Goal: Task Accomplishment & Management: Manage account settings

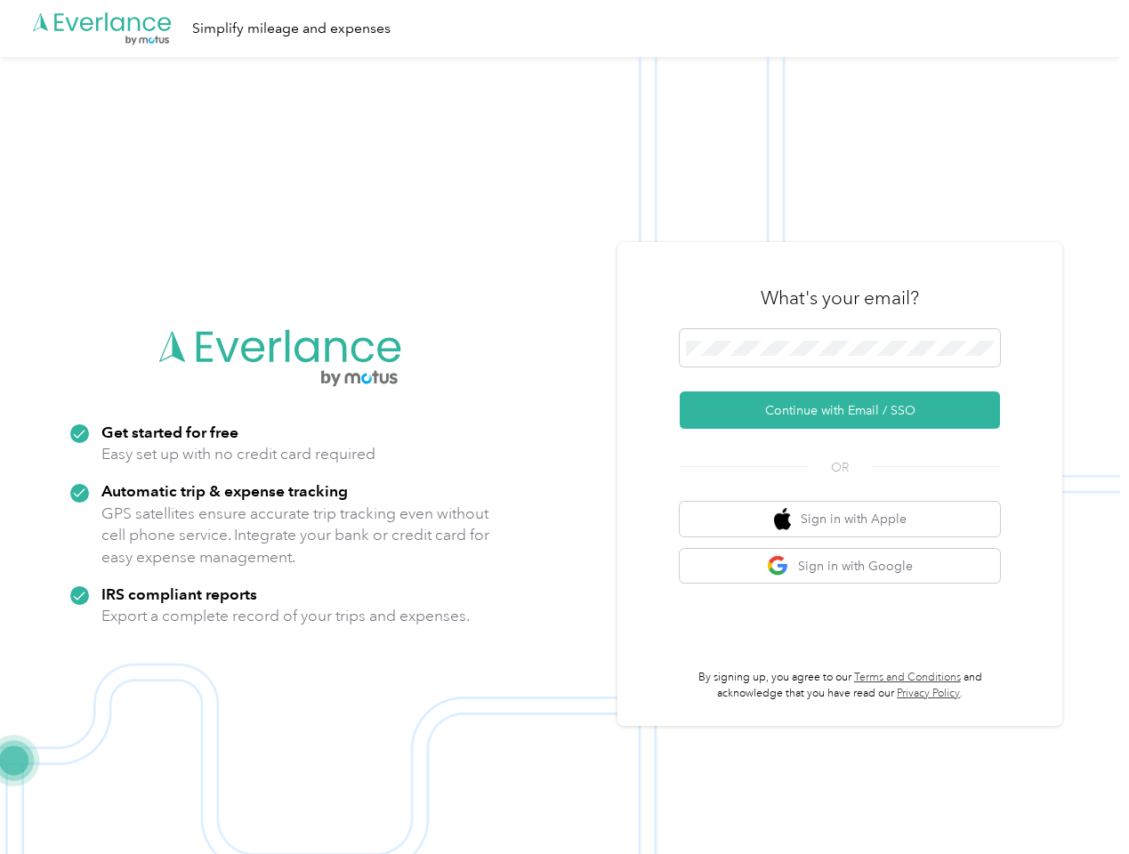
click at [564, 427] on img at bounding box center [560, 484] width 1120 height 854
click at [564, 28] on div ".cls-1 { fill: #00adee; } .cls-2 { fill: #fff; } .cls-3 { fill: #707372; } .cls…" at bounding box center [560, 28] width 1120 height 57
click at [847, 410] on button "Continue with Email / SSO" at bounding box center [840, 409] width 320 height 37
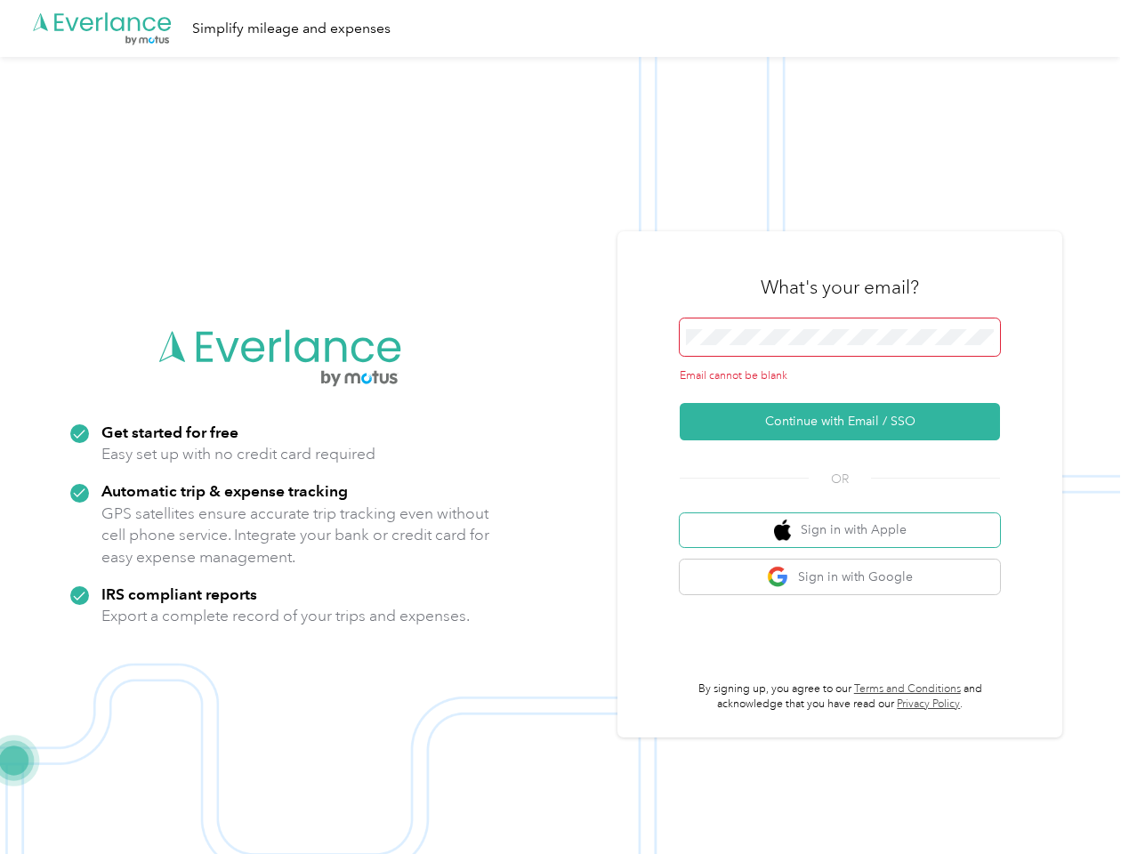
click at [847, 519] on button "Sign in with Apple" at bounding box center [840, 530] width 320 height 35
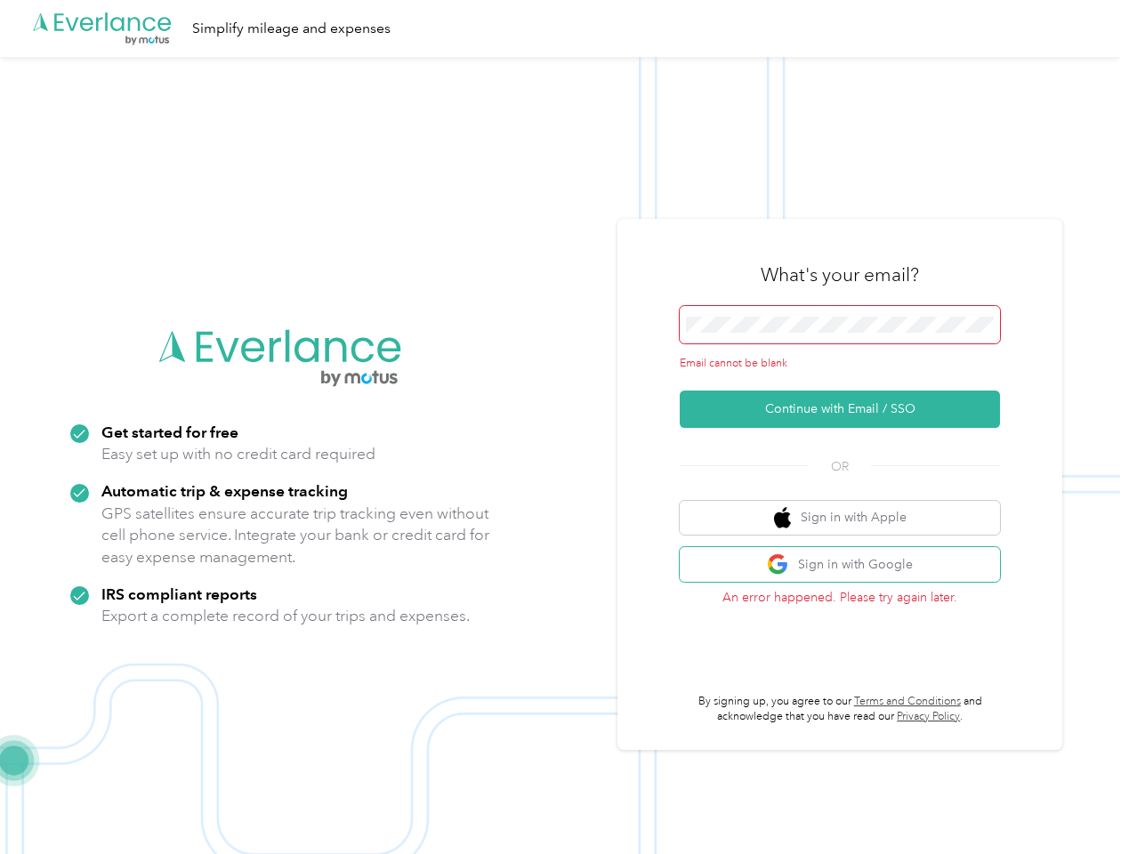
click at [847, 566] on button "Sign in with Google" at bounding box center [840, 564] width 320 height 35
